Goal: Task Accomplishment & Management: Manage account settings

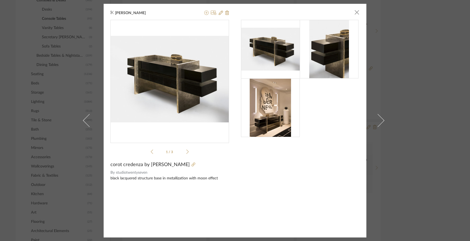
click at [66, 62] on div "[PERSON_NAME] × 1 / 3 corot credenza by [PERSON_NAME] By studiotwentyseven blac…" at bounding box center [235, 120] width 470 height 241
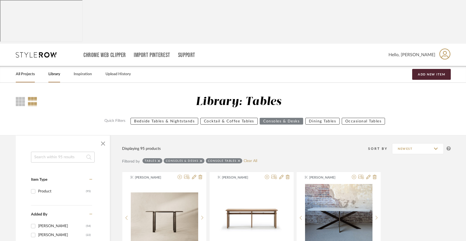
click at [25, 71] on link "All Projects" at bounding box center [25, 74] width 19 height 7
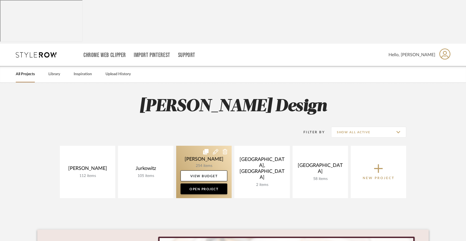
click at [208, 146] on link at bounding box center [203, 172] width 55 height 52
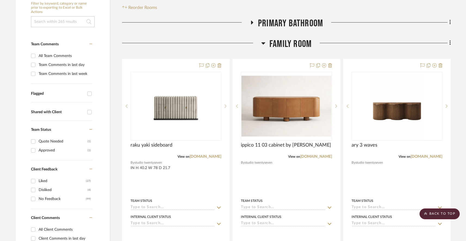
scroll to position [154, 0]
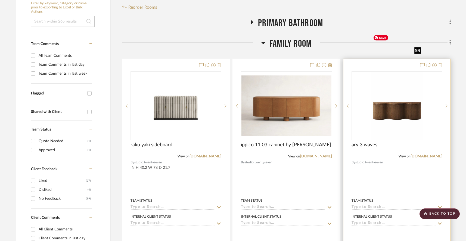
click at [405, 73] on img "0" at bounding box center [397, 106] width 52 height 68
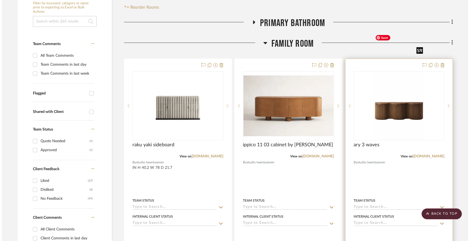
scroll to position [0, 0]
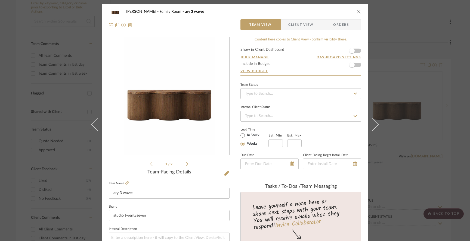
click at [72, 67] on div "[PERSON_NAME] Family Room ary 3 waves Team View Client View Orders 1 / 2 Team-F…" at bounding box center [235, 120] width 470 height 241
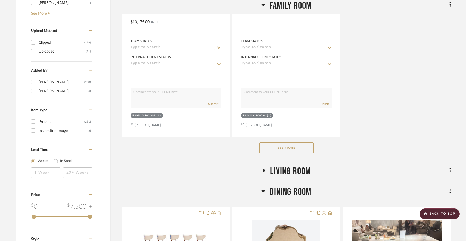
scroll to position [796, 0]
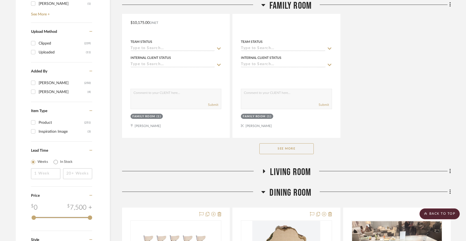
click at [278, 148] on button "See More" at bounding box center [286, 149] width 54 height 11
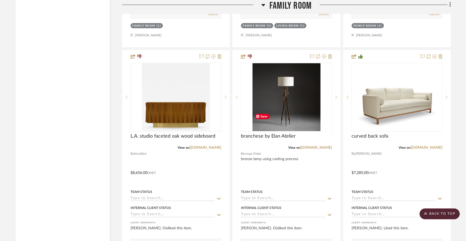
scroll to position [1851, 0]
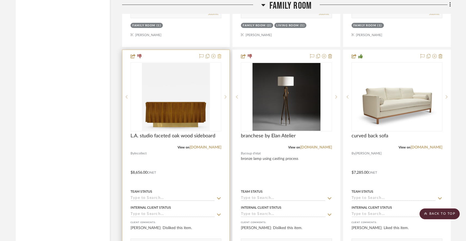
click at [219, 58] on icon at bounding box center [220, 56] width 4 height 4
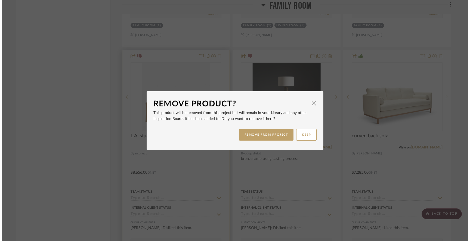
scroll to position [0, 0]
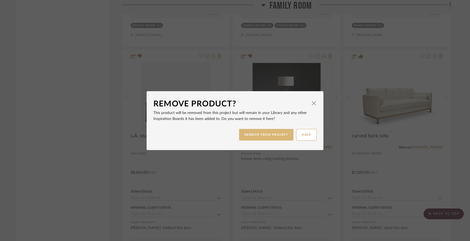
click at [250, 135] on button "REMOVE FROM PROJECT" at bounding box center [266, 135] width 55 height 12
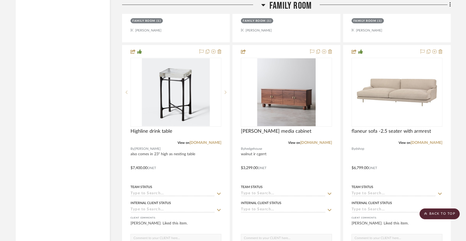
scroll to position [2100, 0]
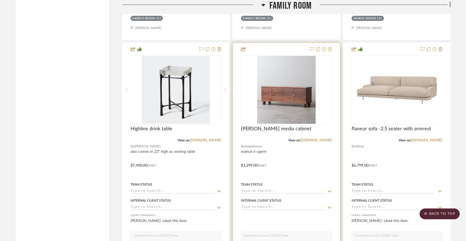
click at [329, 51] on icon at bounding box center [330, 49] width 4 height 4
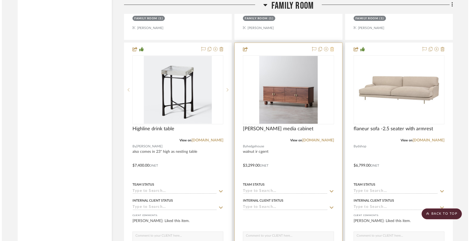
scroll to position [0, 0]
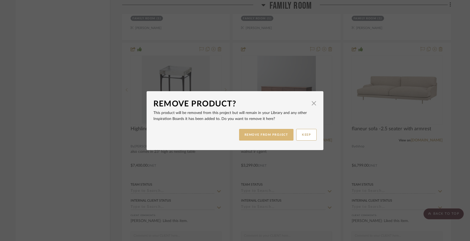
click at [264, 136] on button "REMOVE FROM PROJECT" at bounding box center [266, 135] width 55 height 12
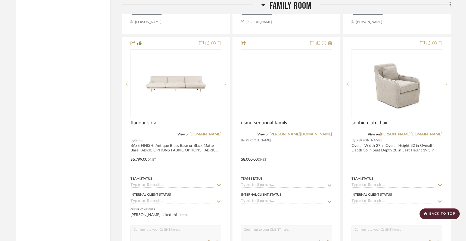
scroll to position [2347, 0]
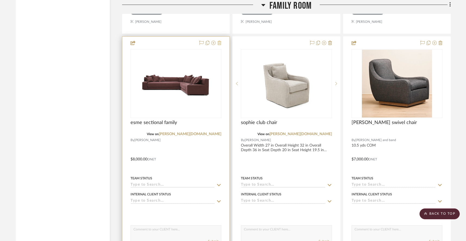
click at [219, 45] on icon at bounding box center [220, 43] width 4 height 4
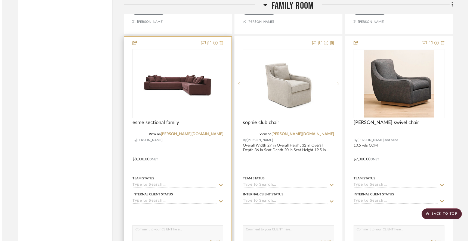
scroll to position [0, 0]
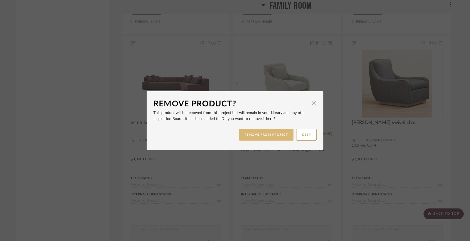
click at [239, 133] on button "REMOVE FROM PROJECT" at bounding box center [266, 135] width 55 height 12
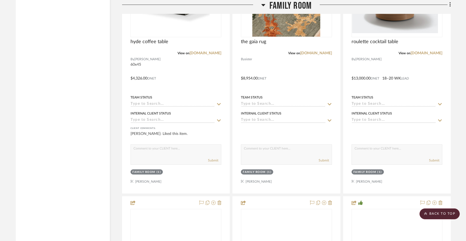
scroll to position [2912, 0]
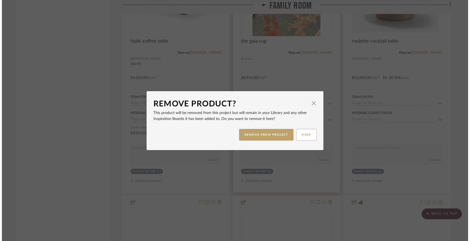
scroll to position [0, 0]
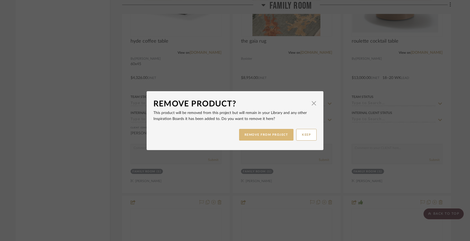
click at [265, 136] on button "REMOVE FROM PROJECT" at bounding box center [266, 135] width 55 height 12
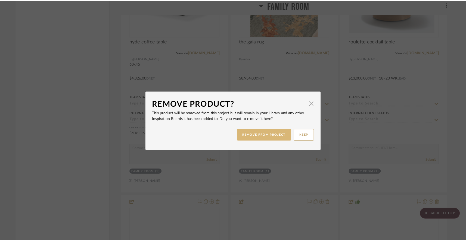
scroll to position [2912, 0]
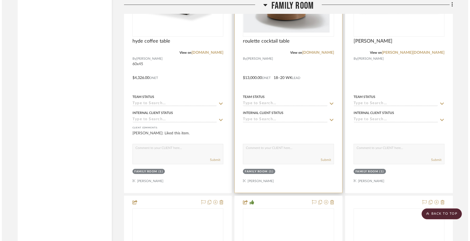
scroll to position [0, 0]
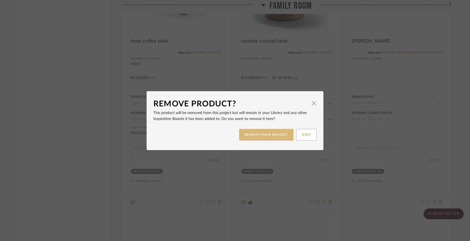
click at [262, 137] on button "REMOVE FROM PROJECT" at bounding box center [266, 135] width 55 height 12
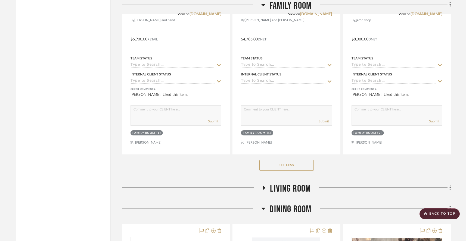
scroll to position [3192, 0]
